Goal: Task Accomplishment & Management: Use online tool/utility

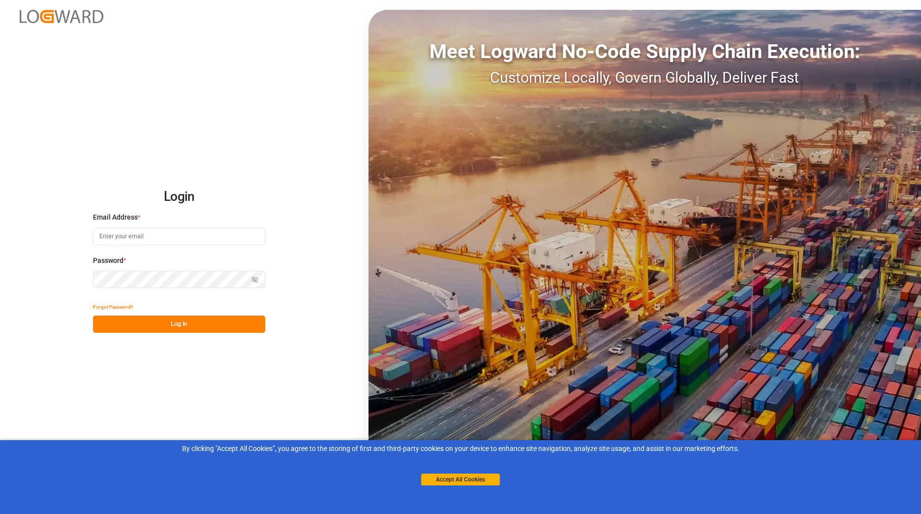
click at [174, 235] on input at bounding box center [179, 236] width 172 height 17
click at [320, 212] on div "Login Email Address * Email is required. Password * Show password Password is r…" at bounding box center [460, 257] width 921 height 514
click at [138, 234] on input at bounding box center [179, 236] width 172 height 17
type input "[EMAIL_ADDRESS][DOMAIN_NAME]"
click at [120, 306] on button "Forgot Password?" at bounding box center [113, 306] width 40 height 17
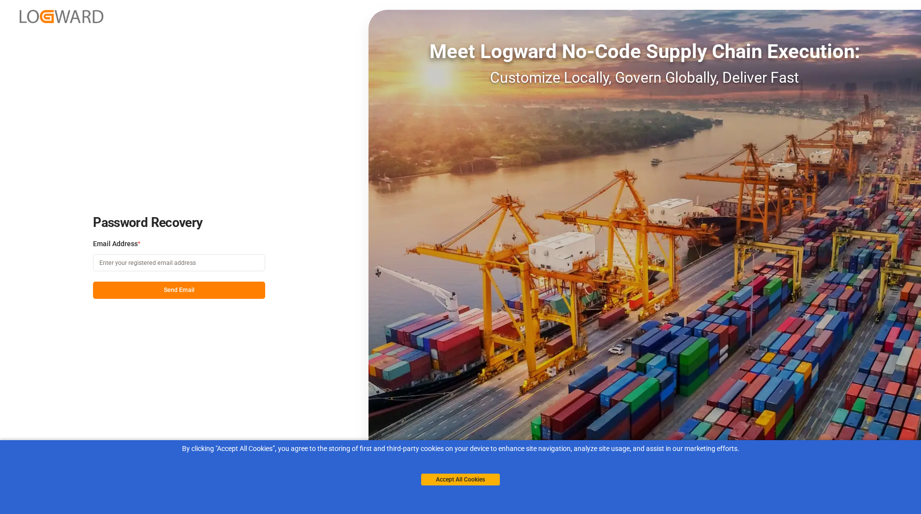
click at [134, 264] on input at bounding box center [179, 262] width 172 height 17
drag, startPoint x: 284, startPoint y: 286, endPoint x: 275, endPoint y: 283, distance: 9.5
click at [284, 286] on div "Password Recovery Email Address * Email is required. Send Email Meet Logward No…" at bounding box center [460, 257] width 921 height 514
click at [174, 257] on input at bounding box center [179, 262] width 172 height 17
type input "[EMAIL_ADDRESS][DOMAIN_NAME]"
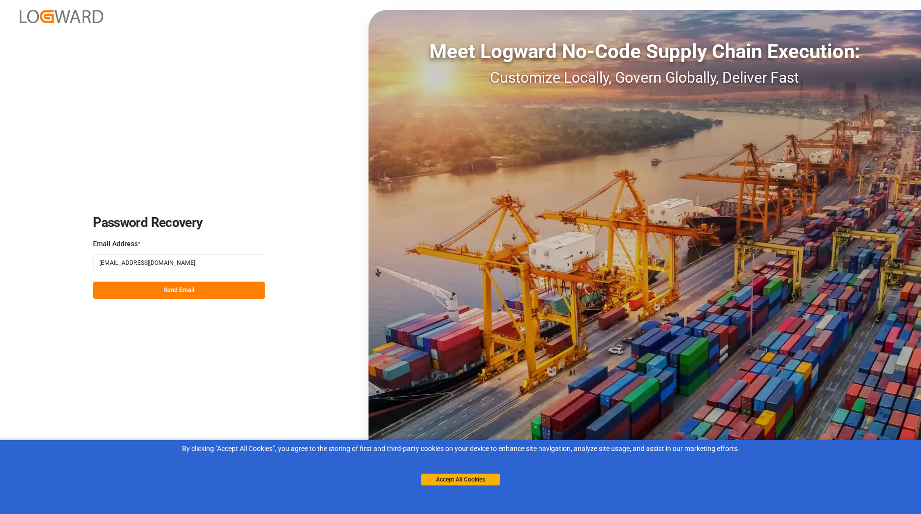
click at [171, 284] on button "Send Email" at bounding box center [179, 290] width 172 height 17
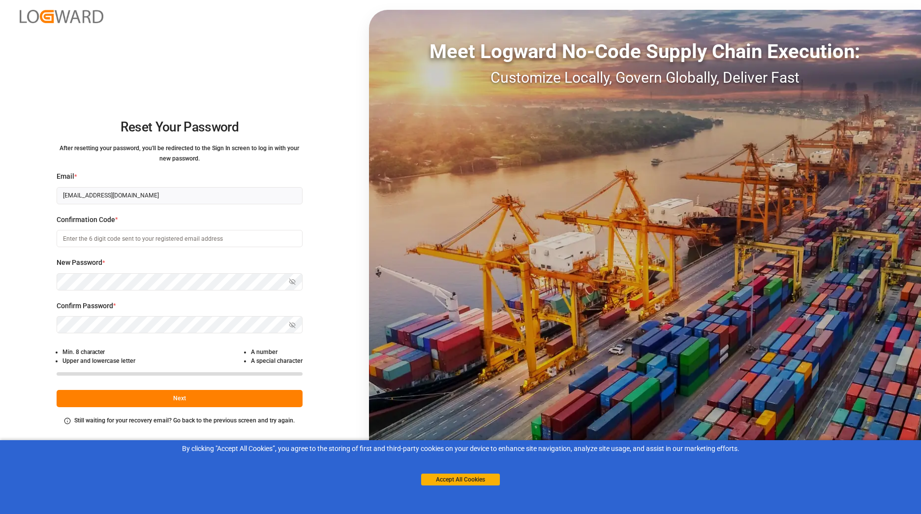
click at [101, 241] on input at bounding box center [180, 238] width 246 height 17
drag, startPoint x: 120, startPoint y: 238, endPoint x: 54, endPoint y: 232, distance: 66.7
click at [54, 232] on div "Reset Your Password After resetting your password, you'll be redirected to the …" at bounding box center [179, 257] width 359 height 514
click at [117, 235] on input "Boom*123Mourad" at bounding box center [180, 238] width 246 height 17
type input "B"
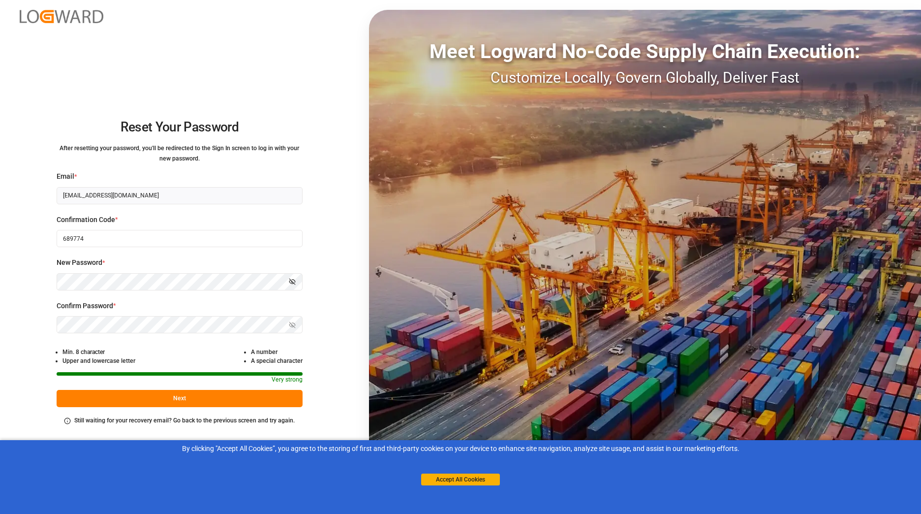
type input "689774"
click at [291, 283] on icon "button" at bounding box center [291, 281] width 4 height 3
click at [53, 274] on div "Reset Your Password After resetting your password, you'll be redirected to the …" at bounding box center [179, 257] width 359 height 514
click at [176, 401] on button "Next" at bounding box center [180, 398] width 246 height 17
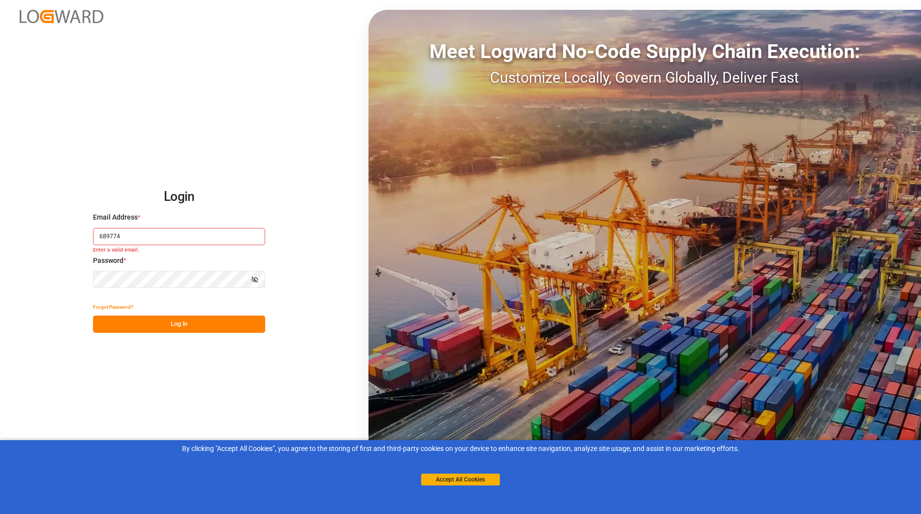
click at [172, 230] on input "689774" at bounding box center [179, 236] width 172 height 17
type input "6"
type input "[EMAIL_ADDRESS][DOMAIN_NAME]"
click at [253, 281] on icon "button" at bounding box center [254, 279] width 4 height 3
click at [229, 323] on button "Log In" at bounding box center [179, 323] width 172 height 17
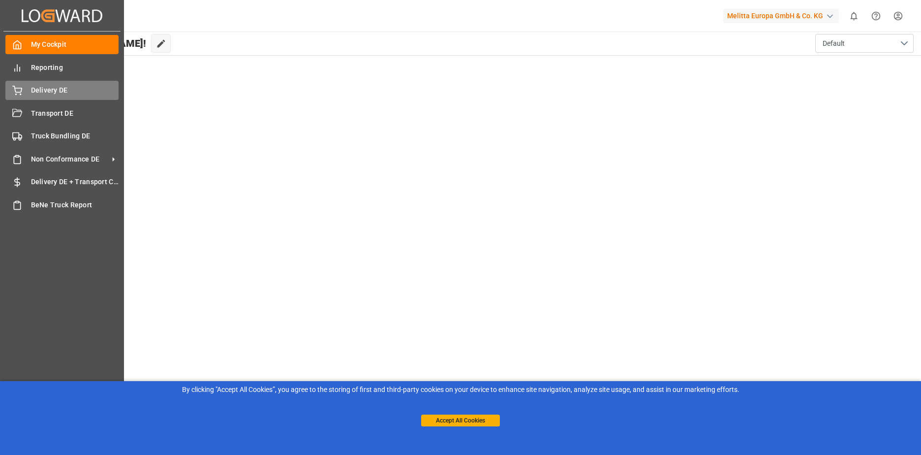
click at [23, 93] on div "Delivery DE Delivery DE" at bounding box center [61, 90] width 113 height 19
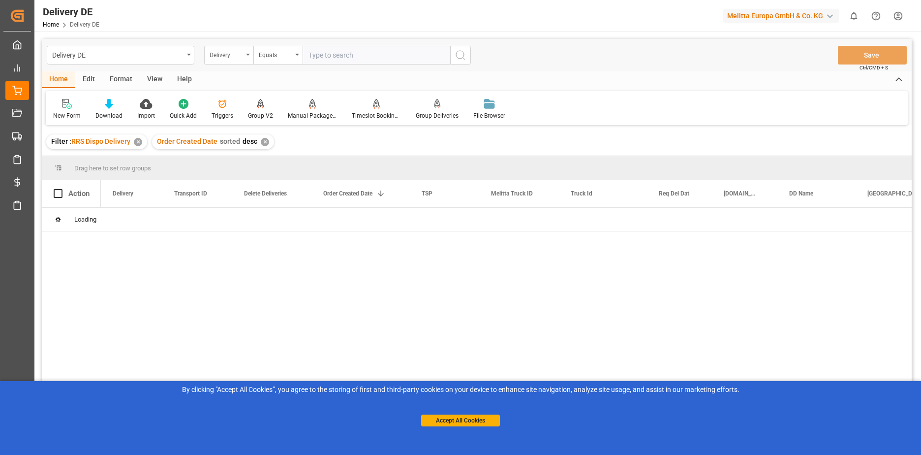
click at [248, 57] on div "Delivery" at bounding box center [228, 55] width 49 height 19
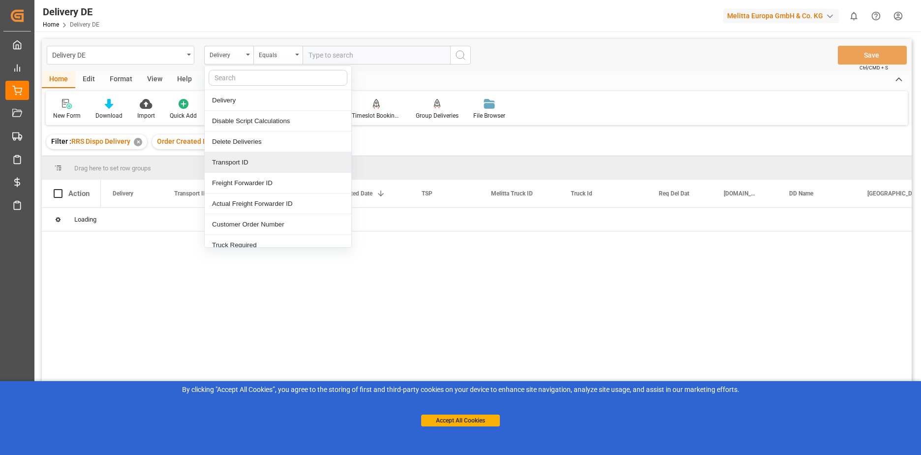
click at [253, 162] on div "Transport ID" at bounding box center [278, 162] width 147 height 21
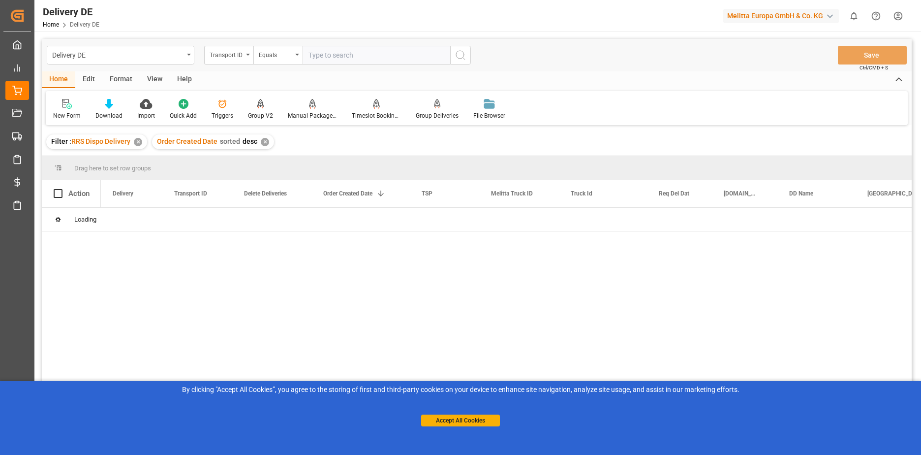
click at [329, 56] on input "text" at bounding box center [377, 55] width 148 height 19
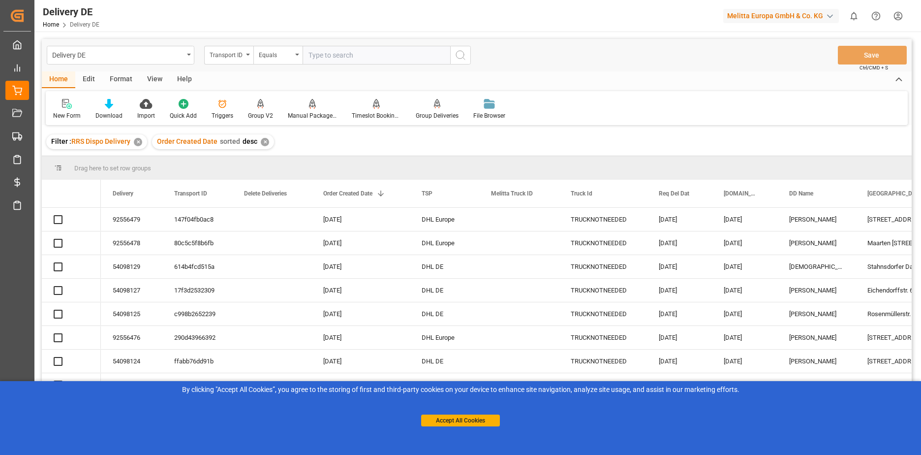
paste input "b87e7e3b0e7a"
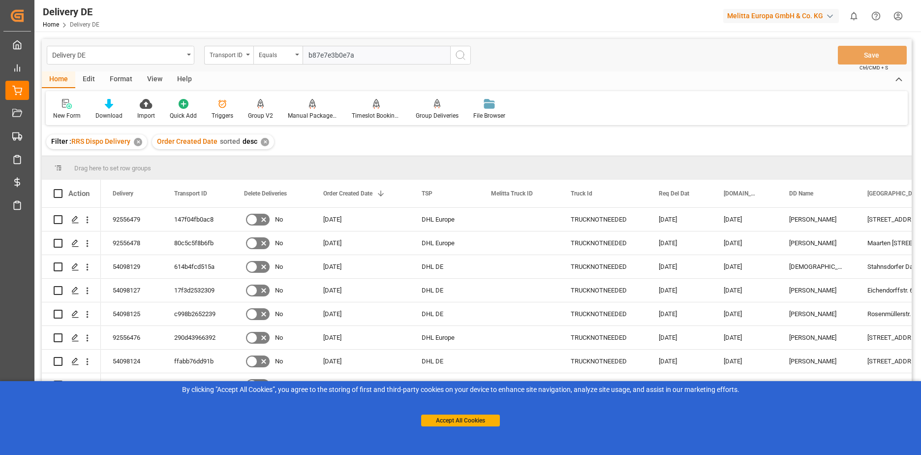
type input "b87e7e3b0e7a"
click at [459, 57] on icon "search button" at bounding box center [461, 55] width 12 height 12
